Goal: Task Accomplishment & Management: Manage account settings

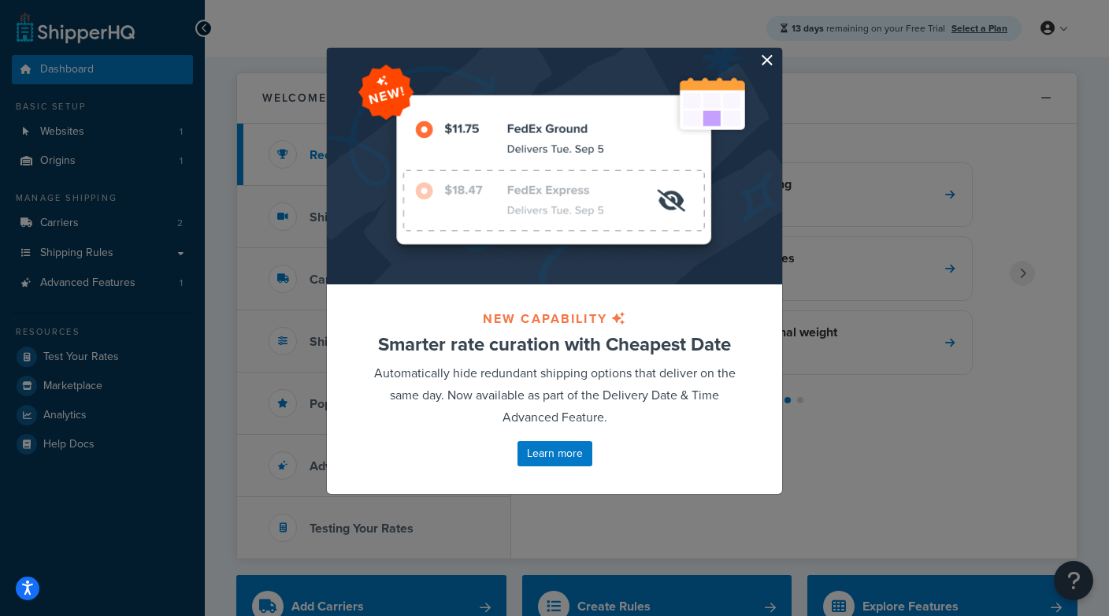
click at [778, 52] on button "button" at bounding box center [780, 50] width 4 height 4
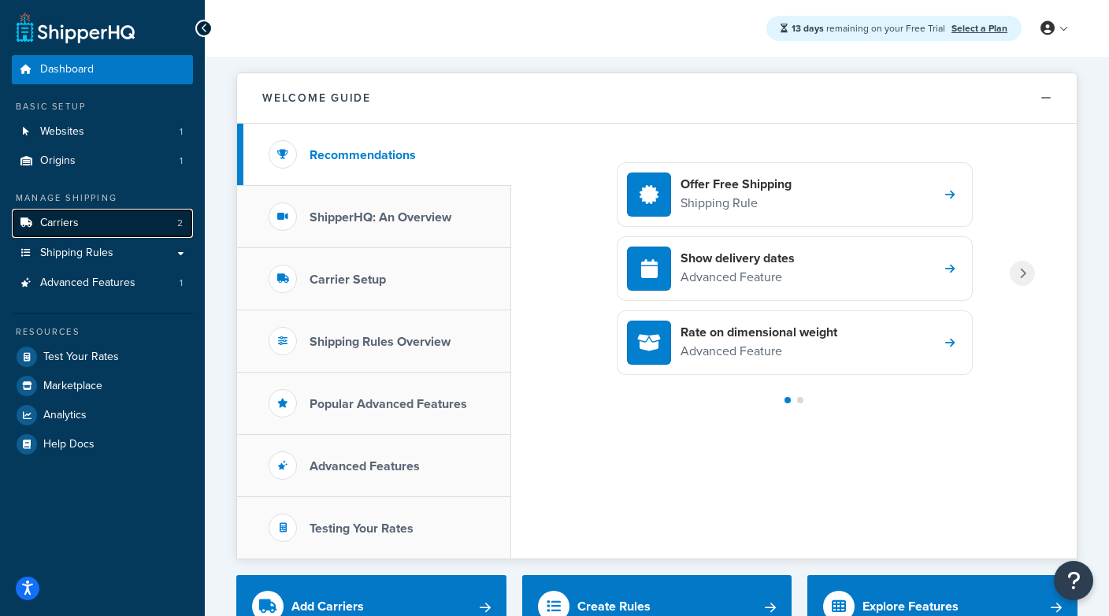
click at [129, 225] on link "Carriers 2" at bounding box center [102, 223] width 181 height 29
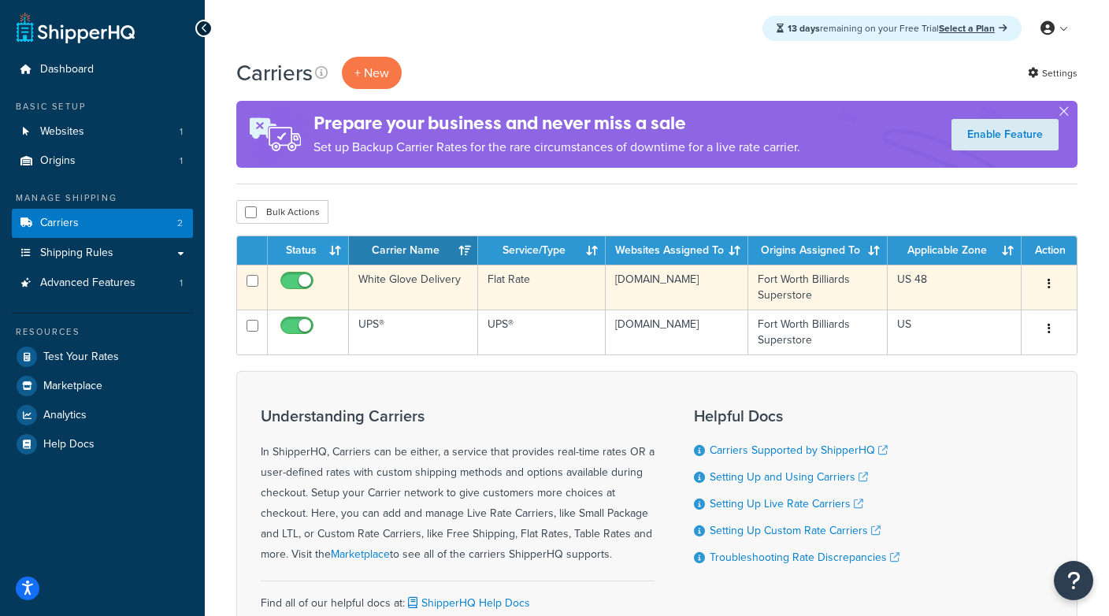
click at [393, 284] on td "White Glove Delivery" at bounding box center [413, 287] width 129 height 45
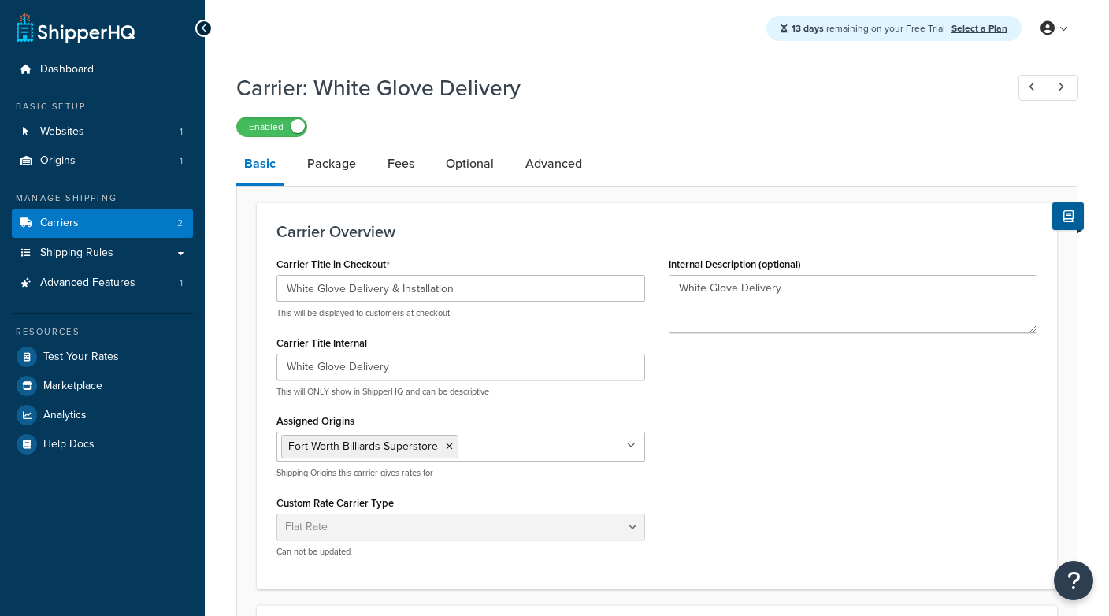
select select "flat"
select select "item"
click at [130, 284] on span "Advanced Features" at bounding box center [87, 282] width 95 height 13
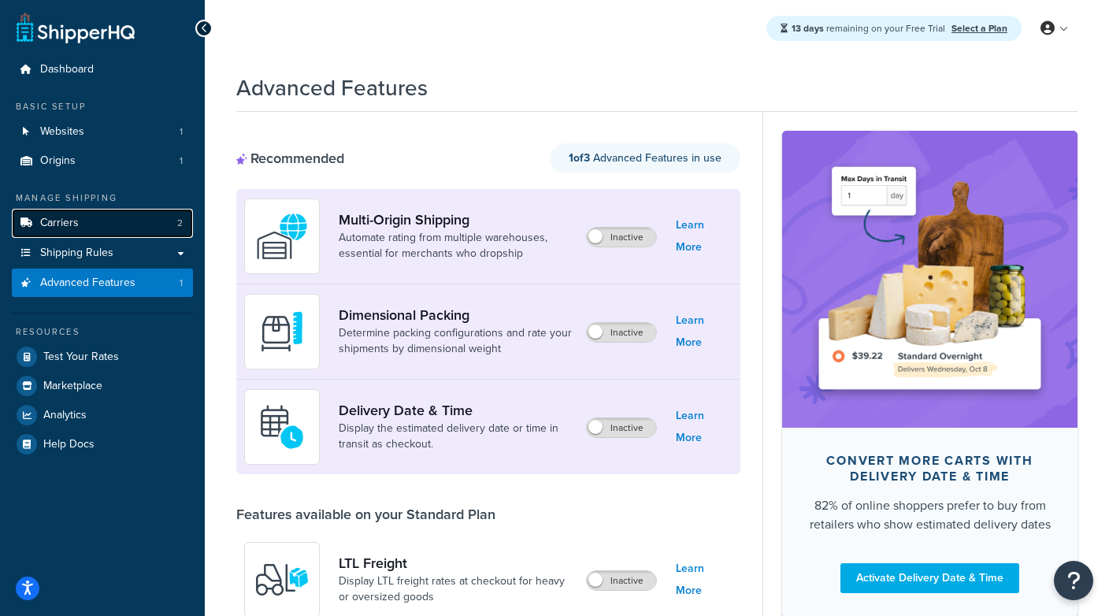
click at [121, 232] on link "Carriers 2" at bounding box center [102, 223] width 181 height 29
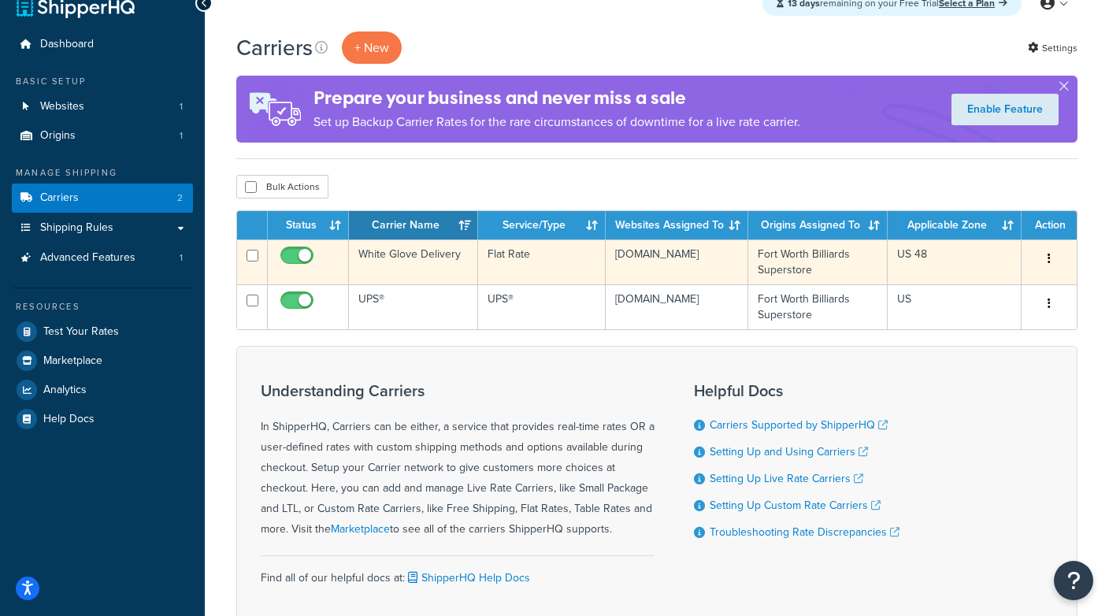
scroll to position [33, 0]
